Goal: Task Accomplishment & Management: Manage account settings

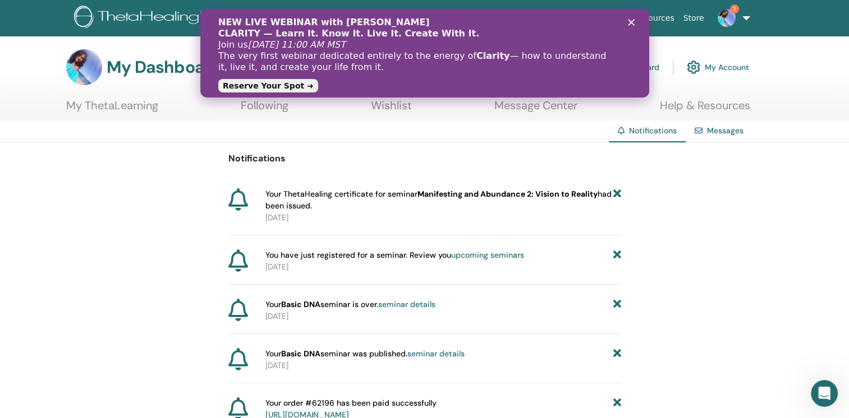
click at [736, 11] on span "3" at bounding box center [734, 8] width 9 height 9
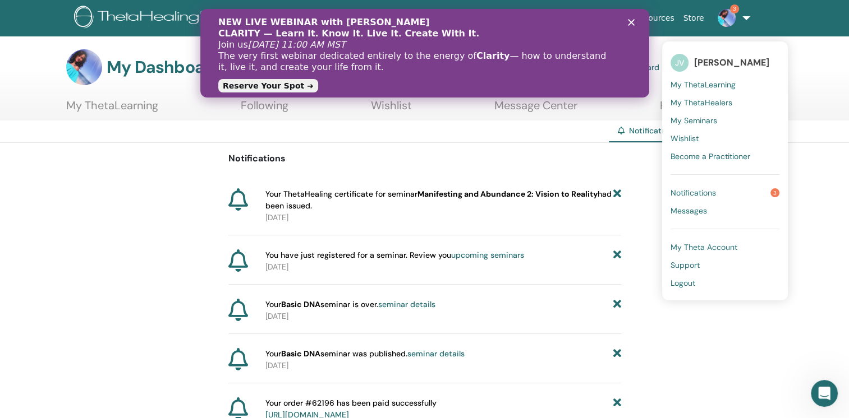
click at [718, 186] on link "Notifications 3" at bounding box center [724, 193] width 109 height 18
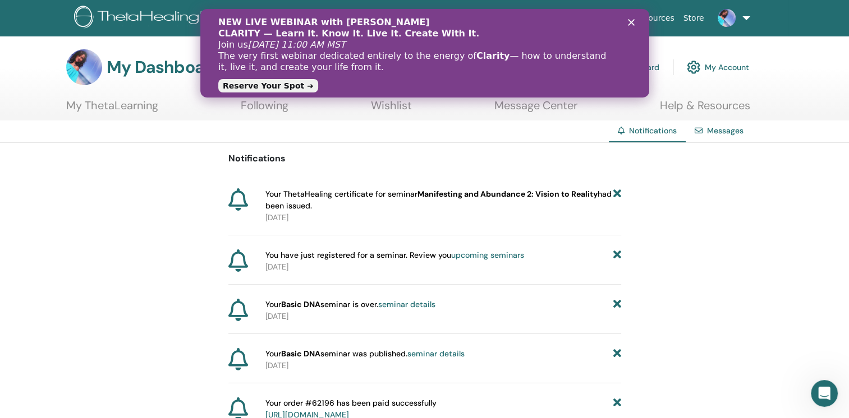
click at [730, 63] on link "My Account" at bounding box center [717, 67] width 62 height 25
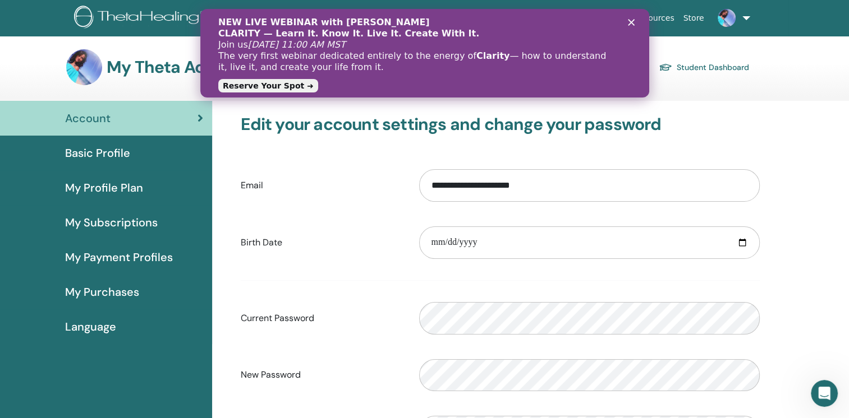
click at [147, 223] on span "My Subscriptions" at bounding box center [111, 222] width 93 height 17
